Goal: Task Accomplishment & Management: Use online tool/utility

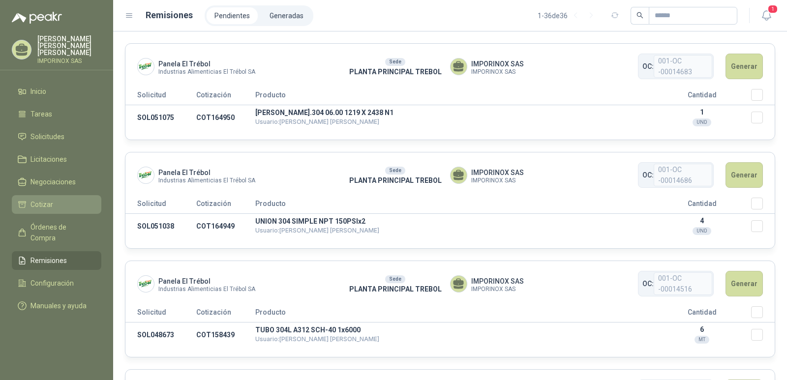
click at [37, 199] on span "Cotizar" at bounding box center [41, 204] width 23 height 11
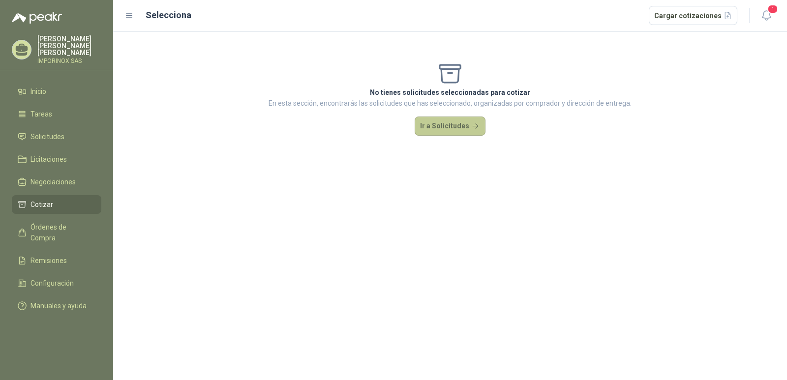
click at [455, 121] on button "Ir a Solicitudes" at bounding box center [450, 127] width 71 height 20
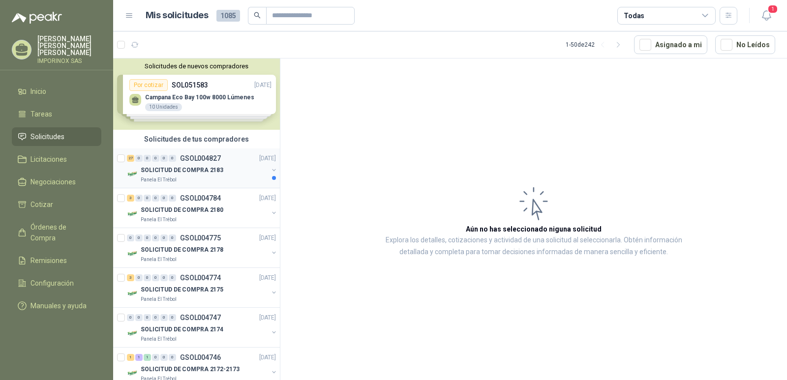
click at [166, 163] on div "27 0 0 0 0 0 GSOL004827 [DATE]" at bounding box center [202, 158] width 151 height 12
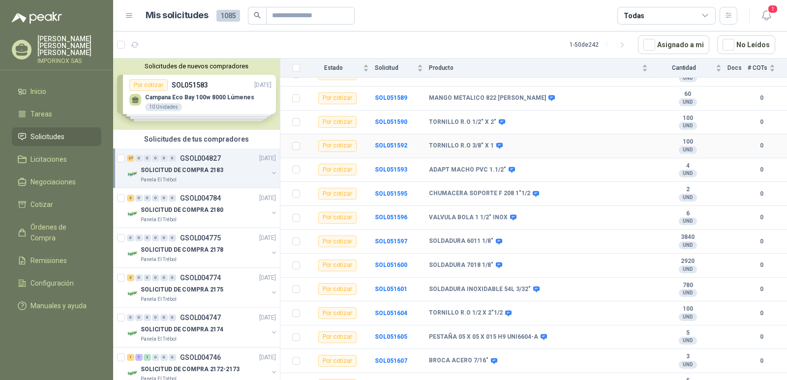
scroll to position [148, 0]
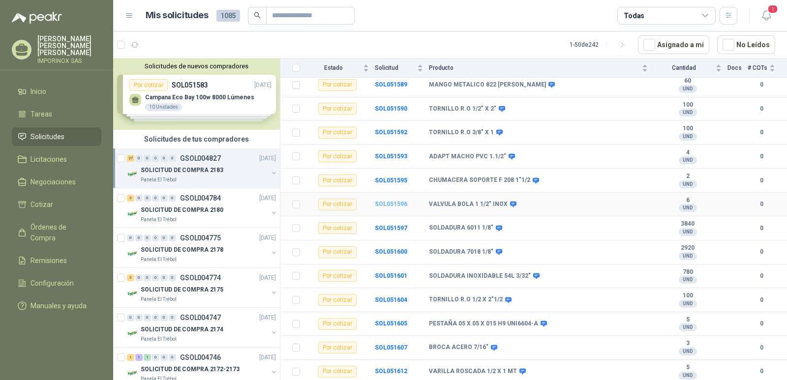
click at [386, 201] on b "SOL051596" at bounding box center [391, 204] width 32 height 7
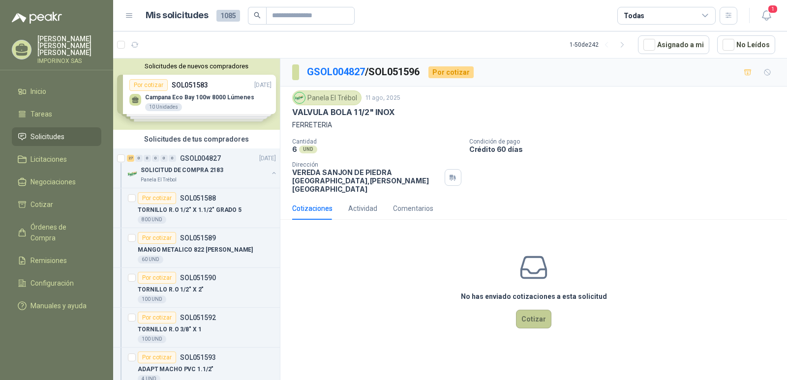
click at [536, 310] on button "Cotizar" at bounding box center [533, 319] width 35 height 19
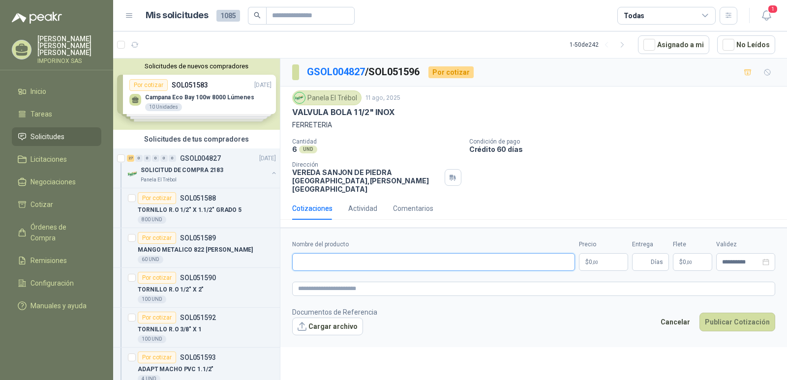
paste input "**********"
type input "**********"
paste textarea "**********"
type textarea "**********"
click at [597, 260] on span ",00" at bounding box center [595, 262] width 6 height 5
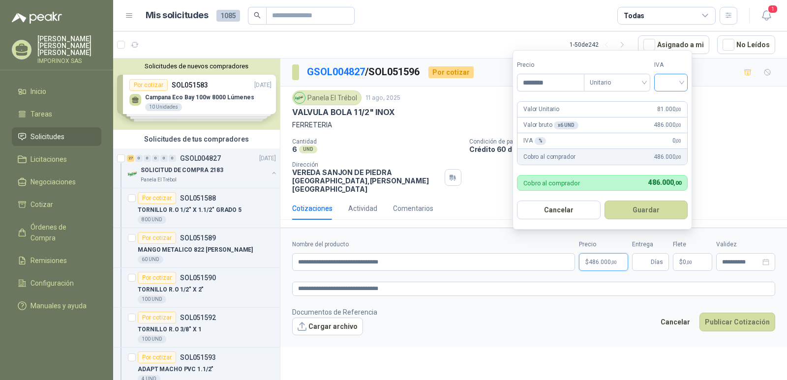
click at [685, 78] on div at bounding box center [670, 83] width 33 height 18
type input "********"
click at [666, 100] on div "19%" at bounding box center [673, 102] width 18 height 11
click at [645, 205] on button "Guardar" at bounding box center [648, 210] width 85 height 19
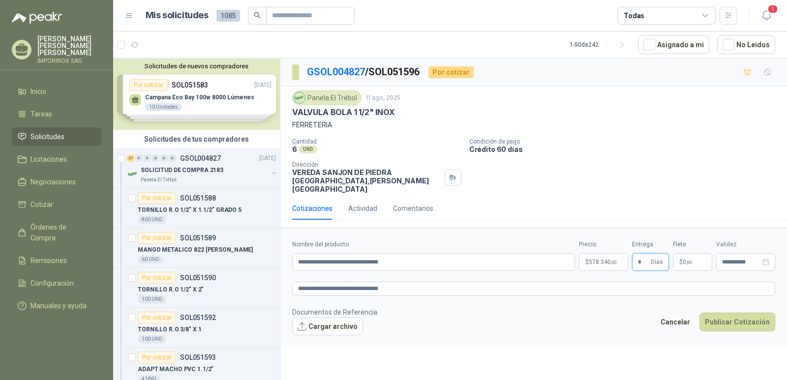
type input "*"
click at [694, 253] on p "$ 0 ,00" at bounding box center [692, 262] width 39 height 18
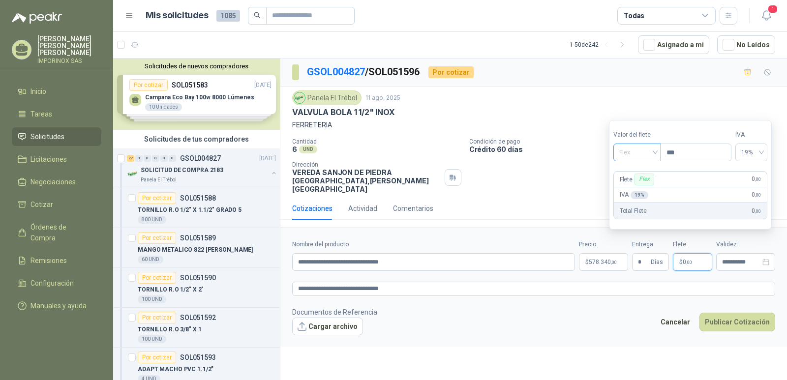
click at [654, 148] on span "Flex" at bounding box center [637, 152] width 36 height 15
click at [641, 185] on div "Incluido" at bounding box center [638, 188] width 34 height 11
click at [766, 259] on icon "close-circle" at bounding box center [765, 262] width 7 height 7
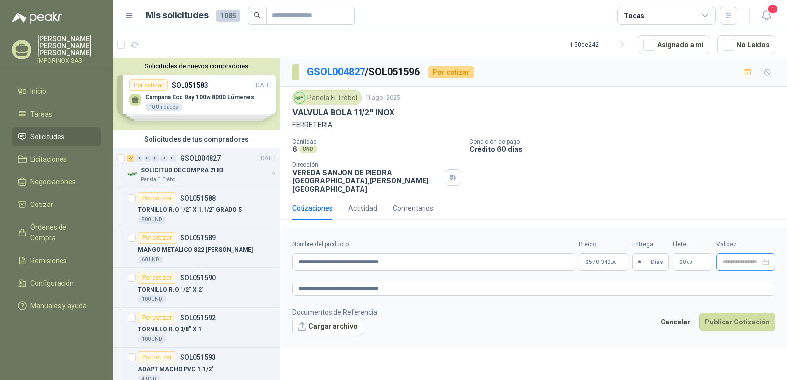
click at [765, 259] on div at bounding box center [745, 262] width 47 height 7
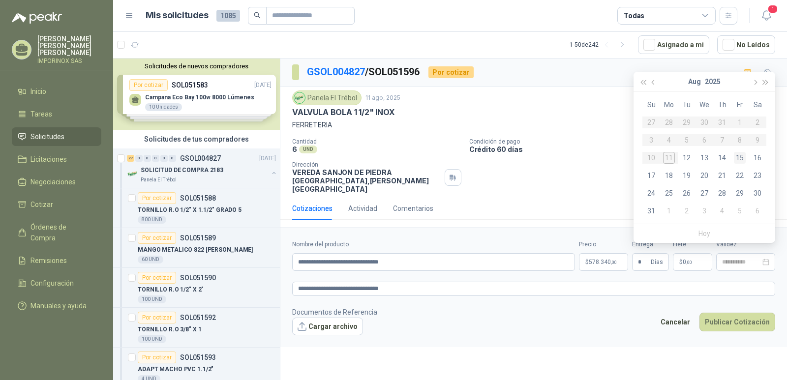
click at [743, 156] on div "15" at bounding box center [740, 158] width 12 height 12
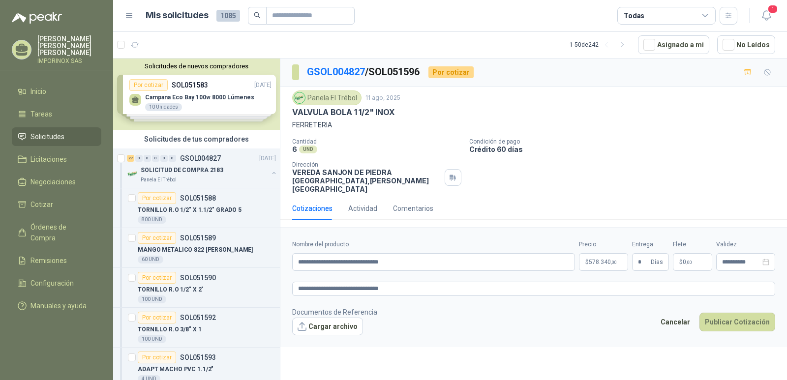
type input "**********"
click at [739, 313] on button "Publicar Cotización" at bounding box center [737, 322] width 76 height 19
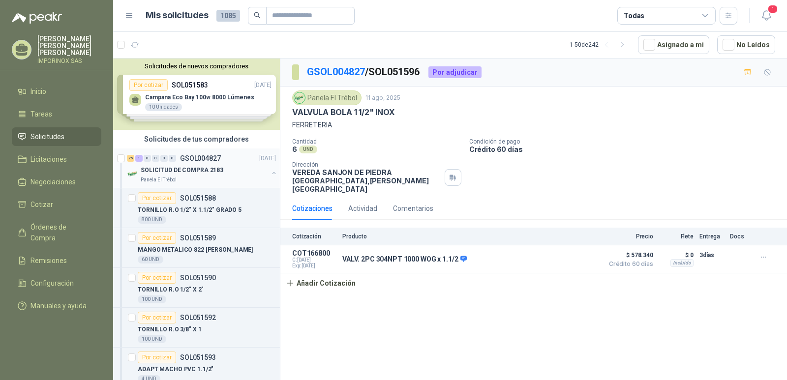
click at [162, 166] on p "SOLICITUD DE COMPRA 2183" at bounding box center [182, 170] width 83 height 9
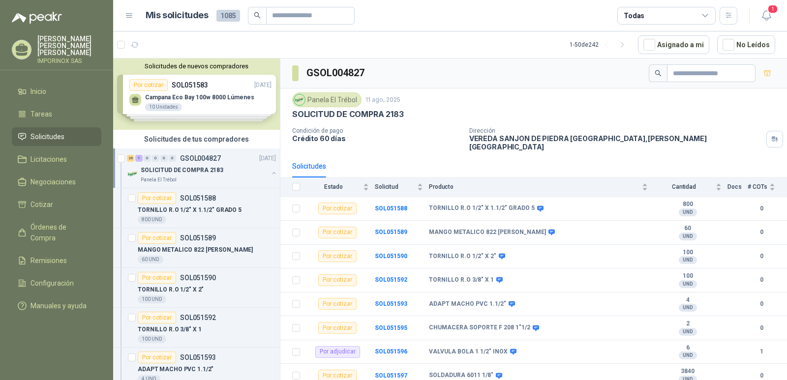
click at [196, 167] on p "SOLICITUD DE COMPRA 2183" at bounding box center [182, 170] width 83 height 9
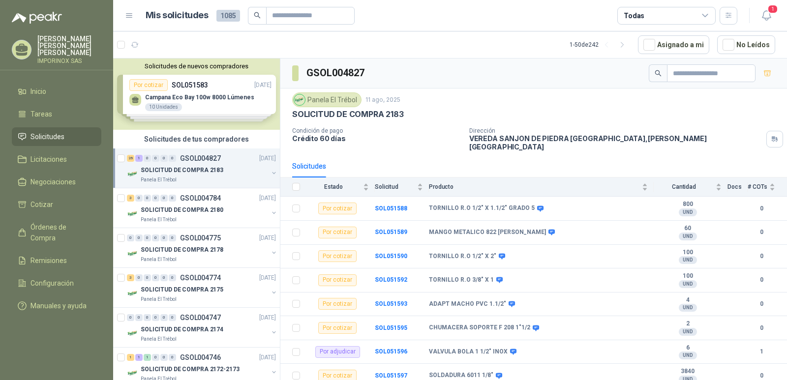
scroll to position [3, 0]
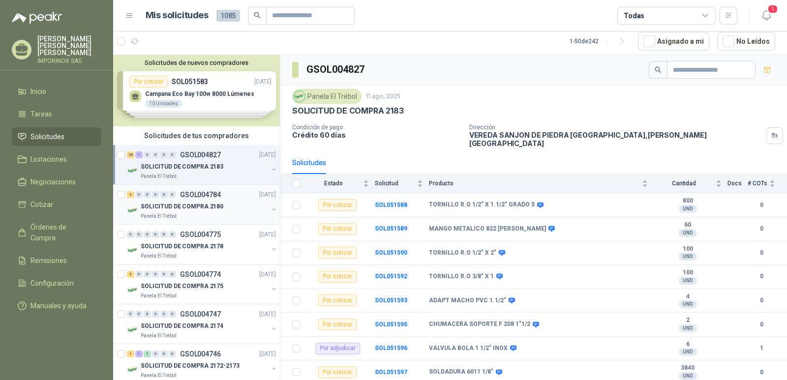
click at [196, 205] on p "SOLICITUD DE COMPRA 2180" at bounding box center [182, 206] width 83 height 9
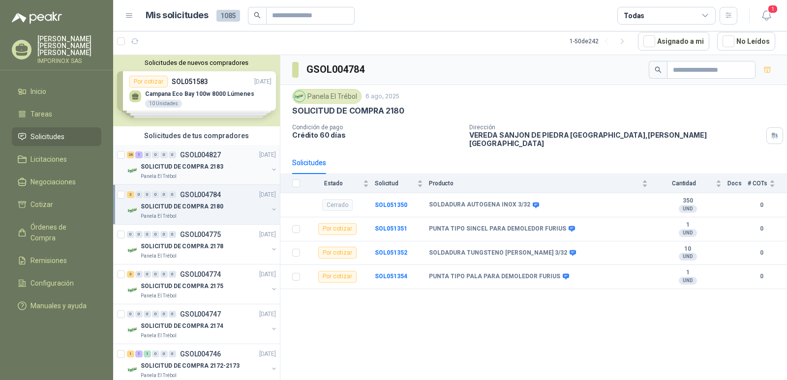
click at [192, 157] on p "GSOL004827" at bounding box center [200, 155] width 41 height 7
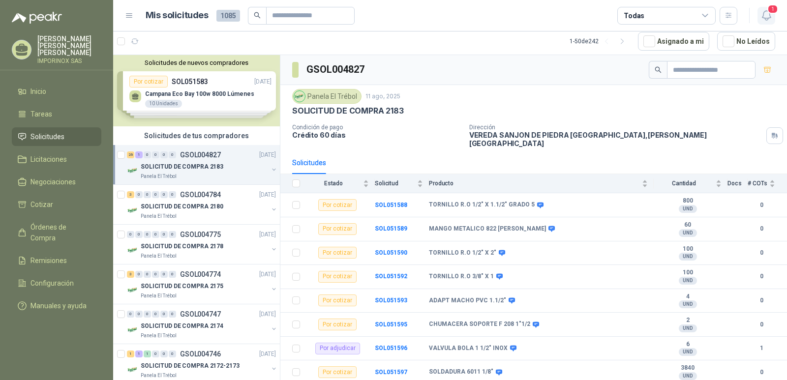
click at [777, 8] on span "1" at bounding box center [772, 8] width 11 height 9
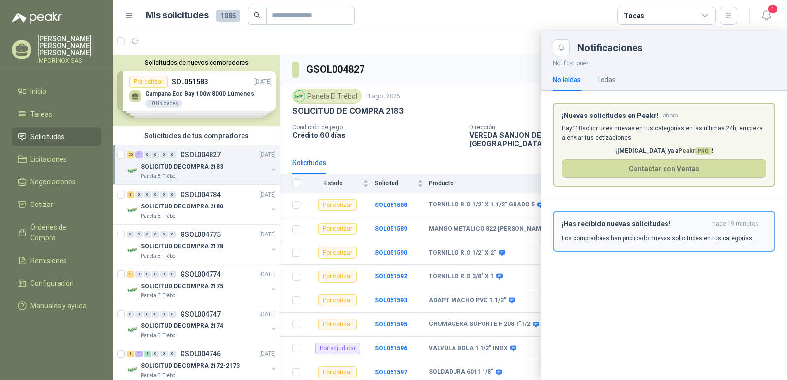
click at [653, 224] on h3 "¡Has recibido nuevas solicitudes!" at bounding box center [635, 224] width 147 height 8
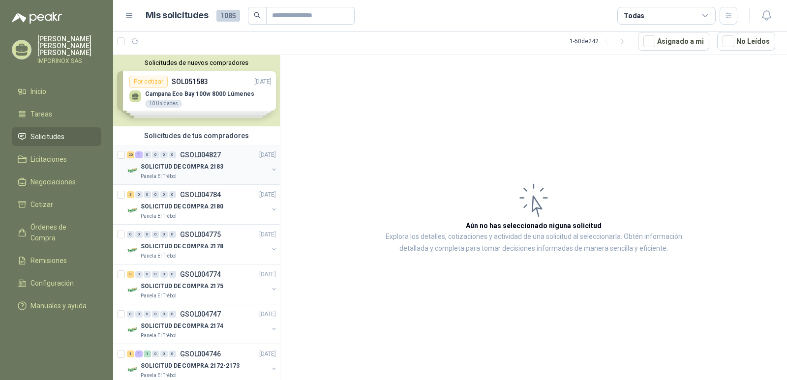
click at [173, 162] on p "SOLICITUD DE COMPRA 2183" at bounding box center [182, 166] width 83 height 9
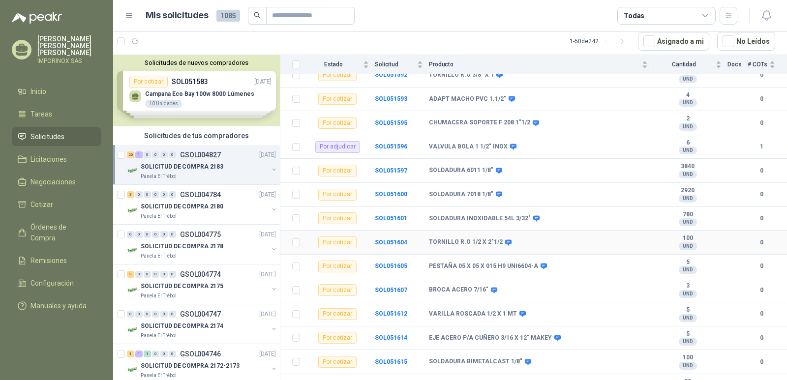
scroll to position [197, 0]
